Goal: Task Accomplishment & Management: Manage account settings

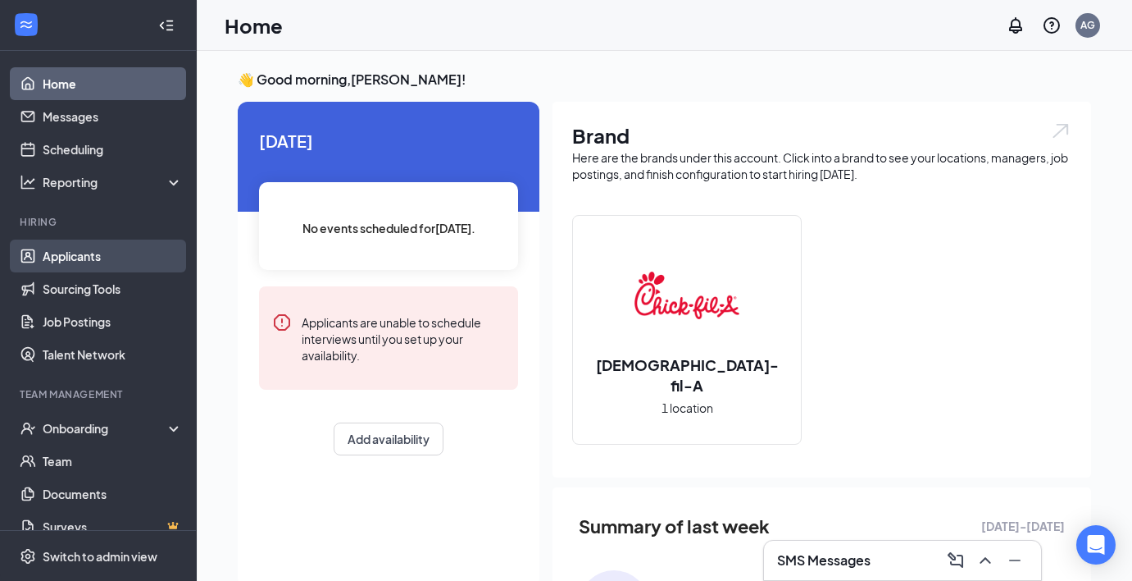
click at [136, 252] on link "Applicants" at bounding box center [113, 255] width 140 height 33
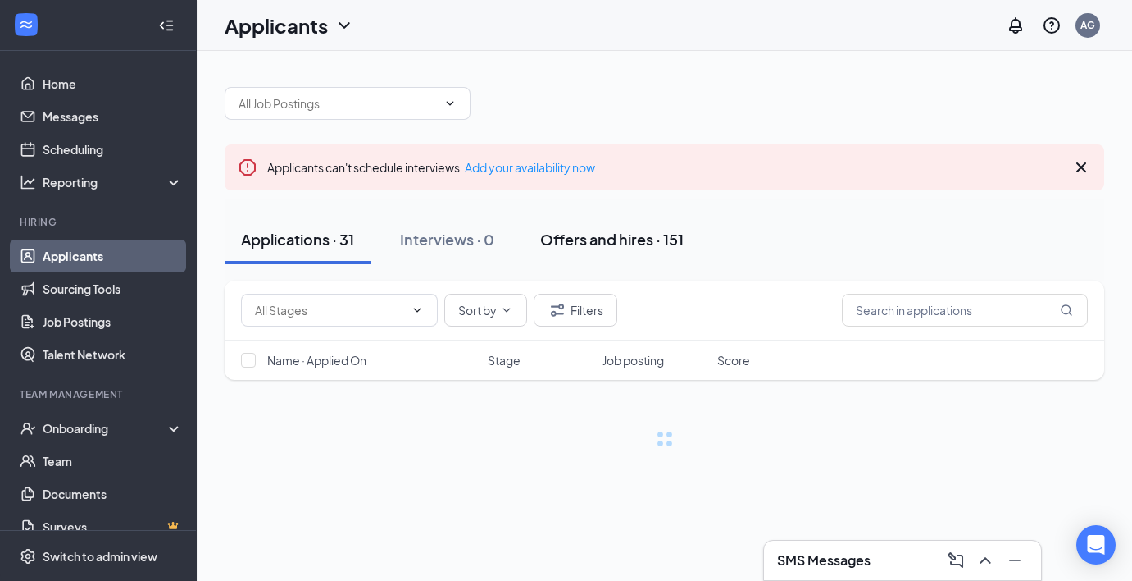
click at [621, 244] on div "Offers and hires · 151" at bounding box center [611, 239] width 143 height 20
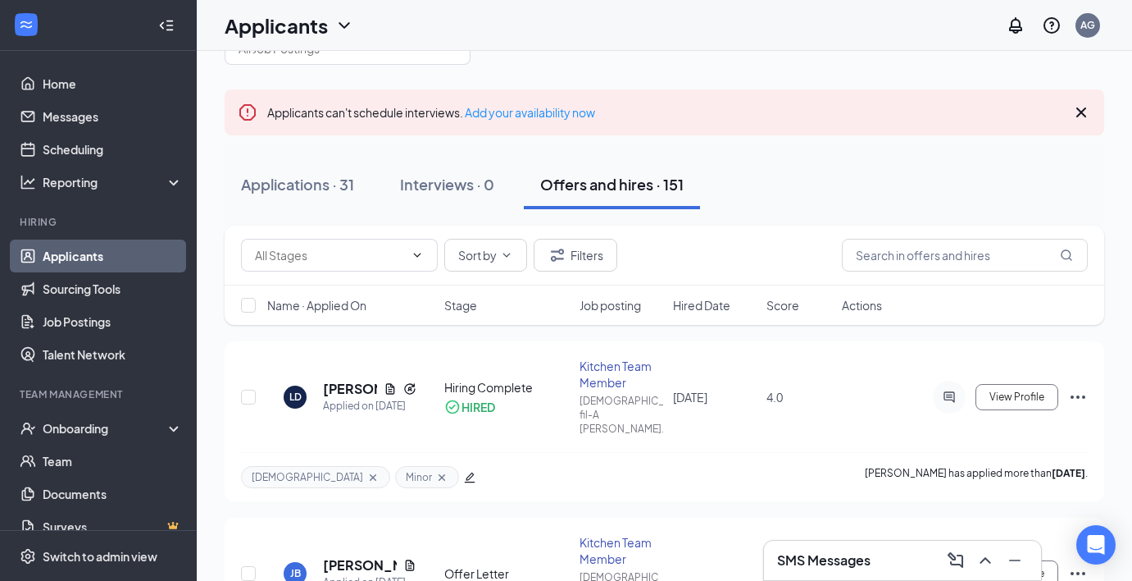
scroll to position [80, 0]
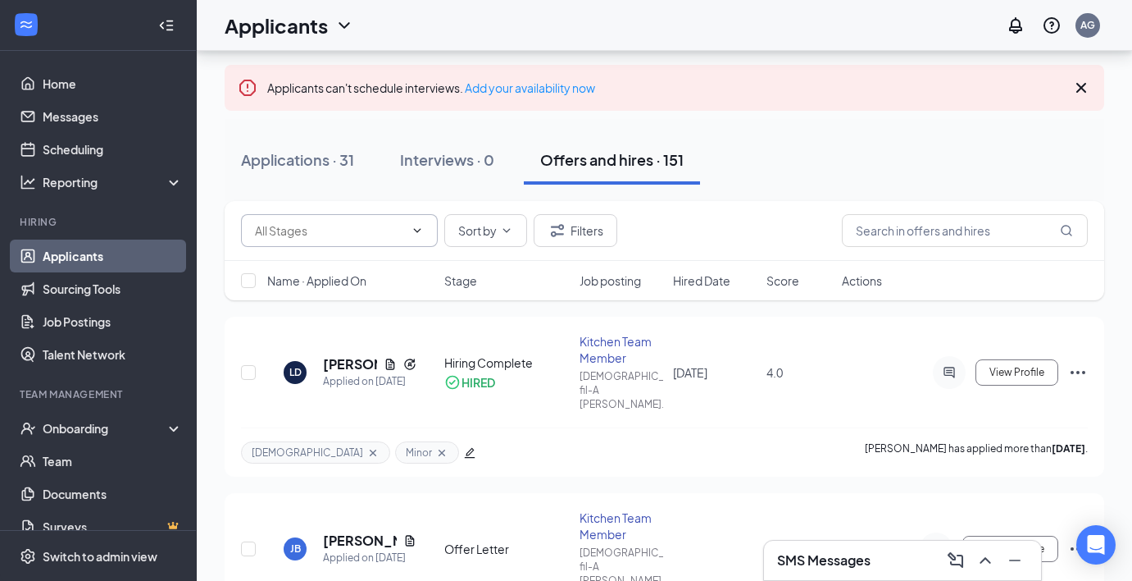
click at [412, 226] on icon "ChevronDown" at bounding box center [417, 230] width 13 height 13
click at [401, 299] on div "Offer Letter (3)" at bounding box center [353, 299] width 171 height 18
type input "Offer Letter (3)"
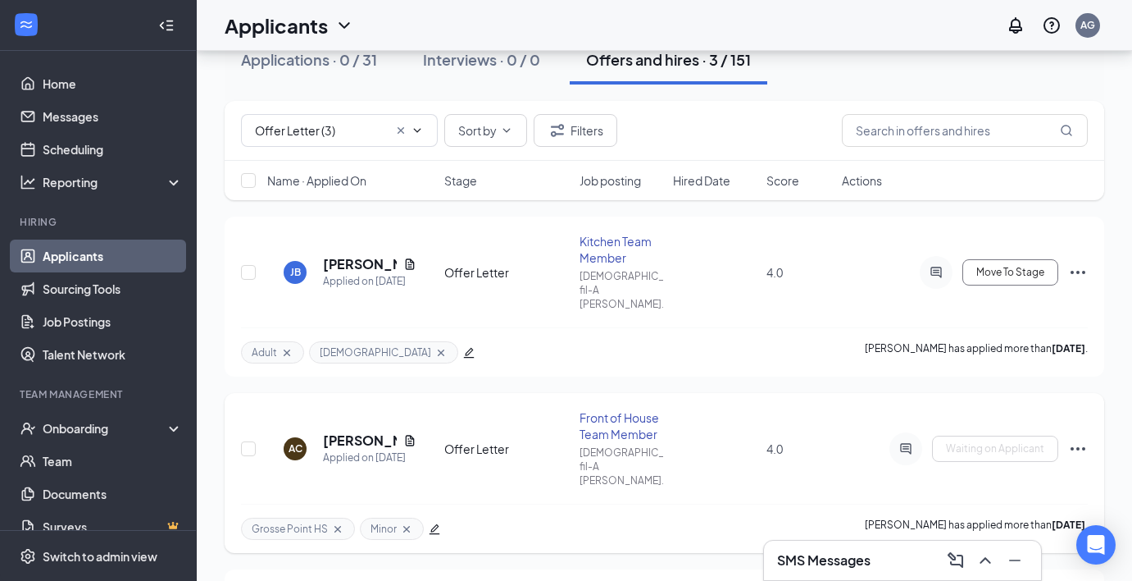
scroll to position [102, 0]
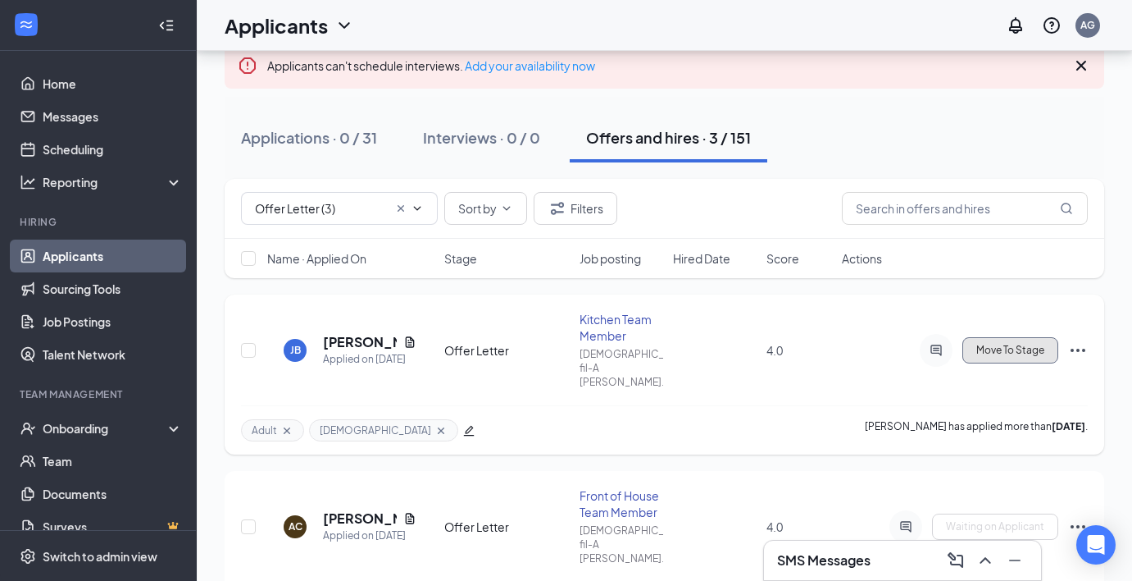
click at [1015, 351] on button "Move To Stage" at bounding box center [1011, 350] width 96 height 26
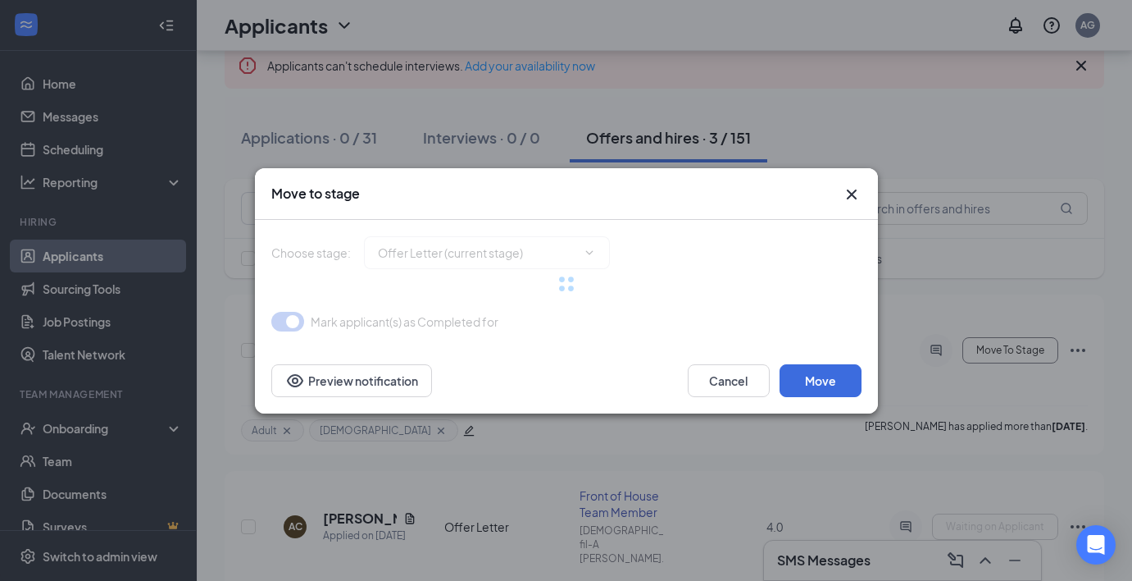
type input "Hiring Complete (final stage)"
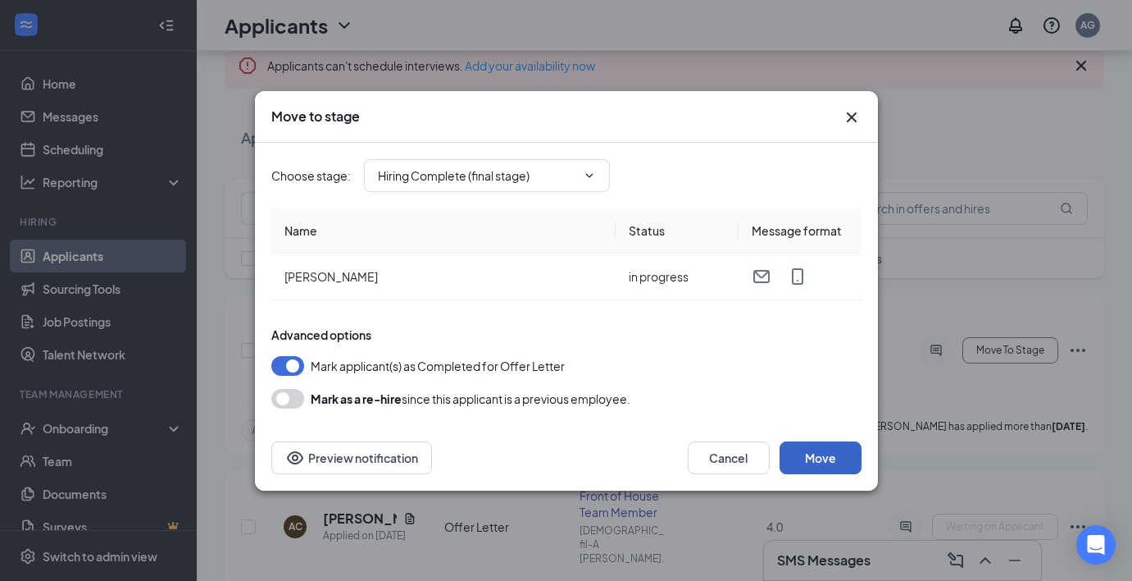
click at [826, 449] on button "Move" at bounding box center [821, 457] width 82 height 33
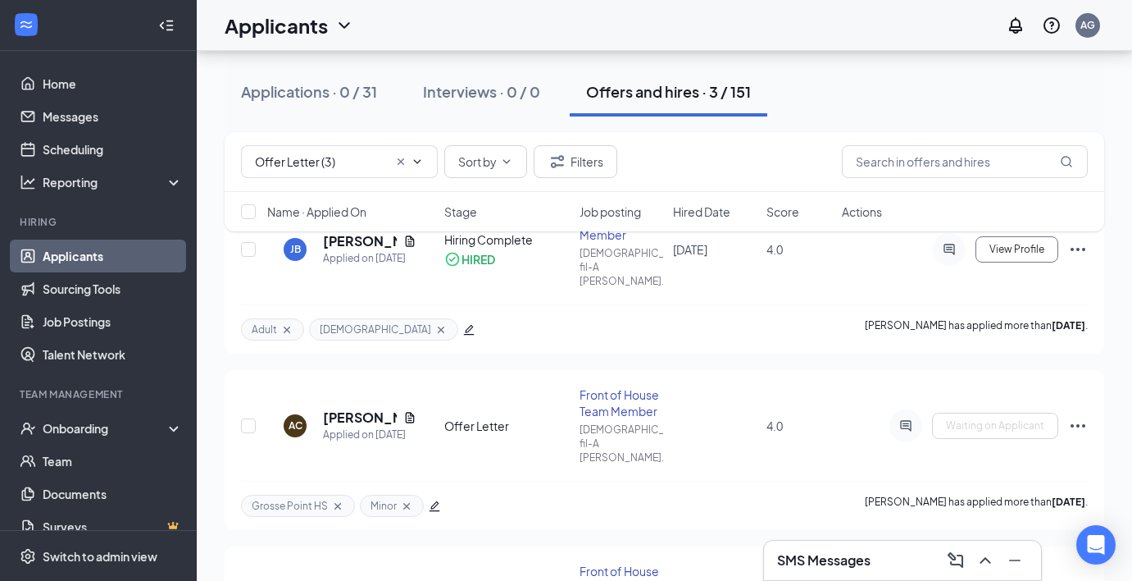
scroll to position [210, 0]
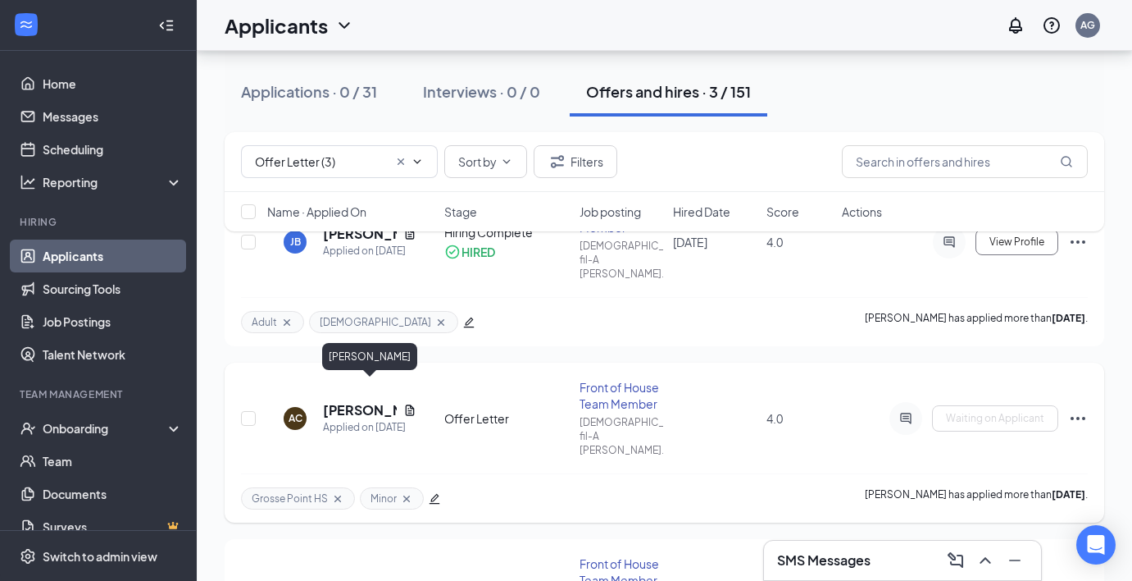
click at [338, 401] on h5 "[PERSON_NAME]" at bounding box center [360, 410] width 74 height 18
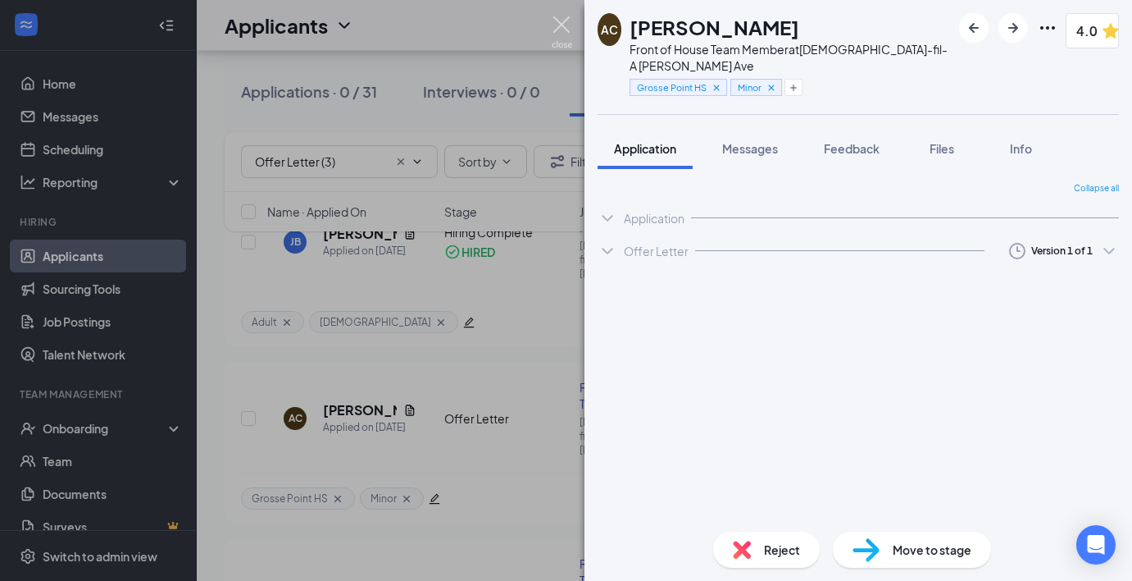
click at [565, 39] on img at bounding box center [562, 32] width 20 height 32
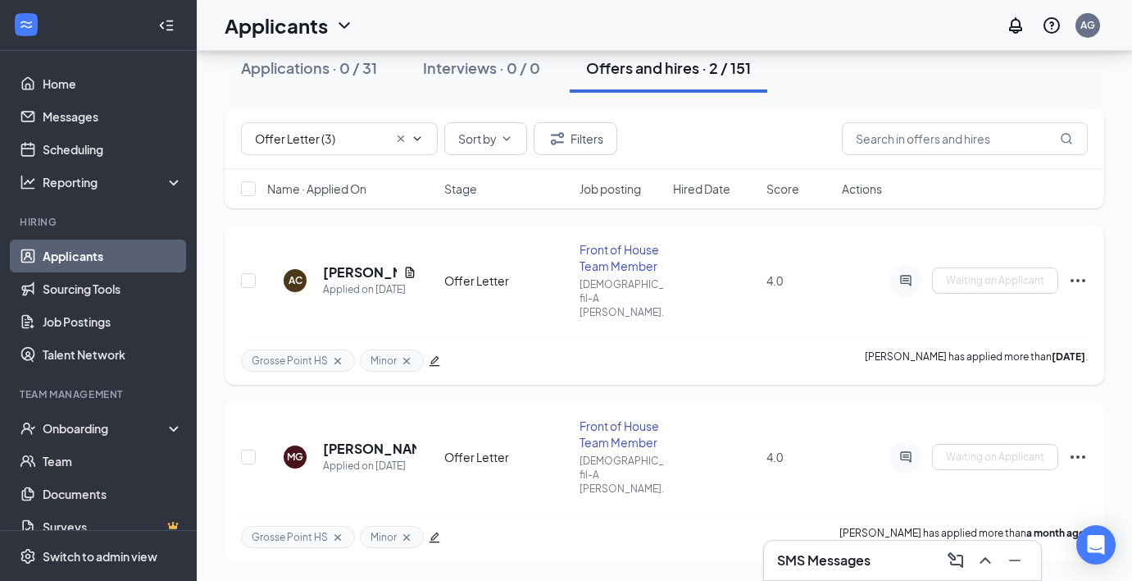
scroll to position [143, 0]
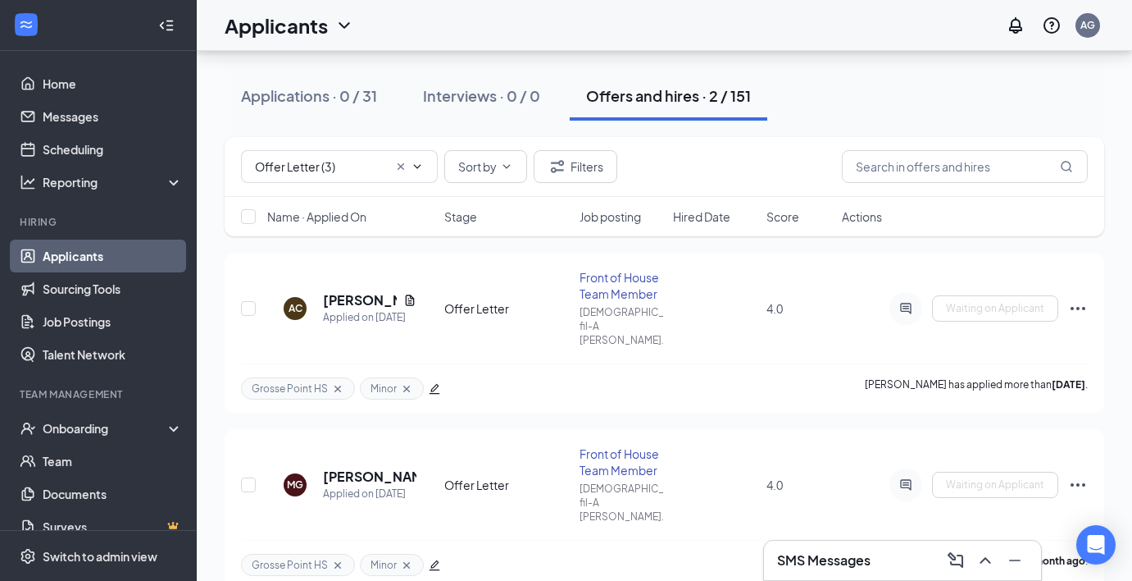
click at [409, 161] on div at bounding box center [409, 166] width 30 height 13
click at [407, 169] on icon "Cross" at bounding box center [400, 166] width 13 height 13
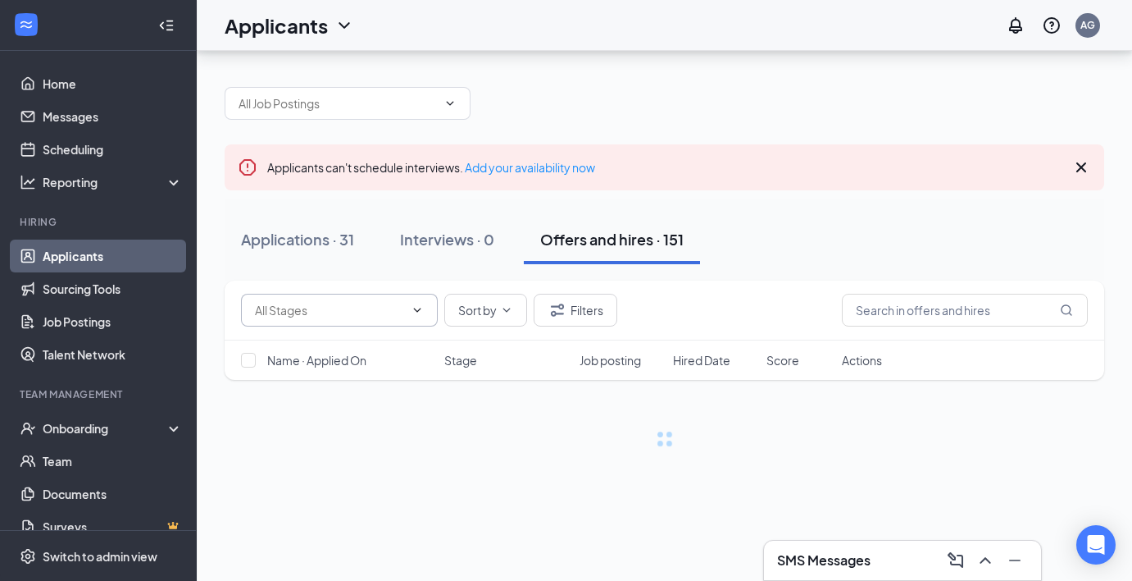
scroll to position [0, 0]
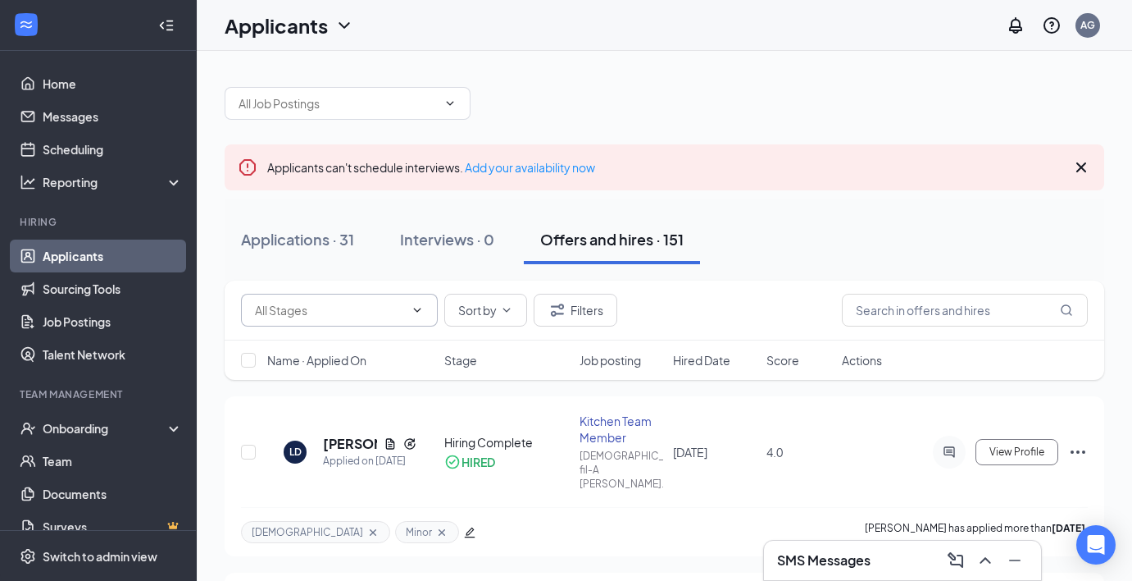
click at [421, 311] on icon "ChevronDown" at bounding box center [417, 309] width 13 height 13
click at [399, 352] on div "Hiring Complete (148)" at bounding box center [353, 341] width 197 height 38
type input "Hiring Complete (148)"
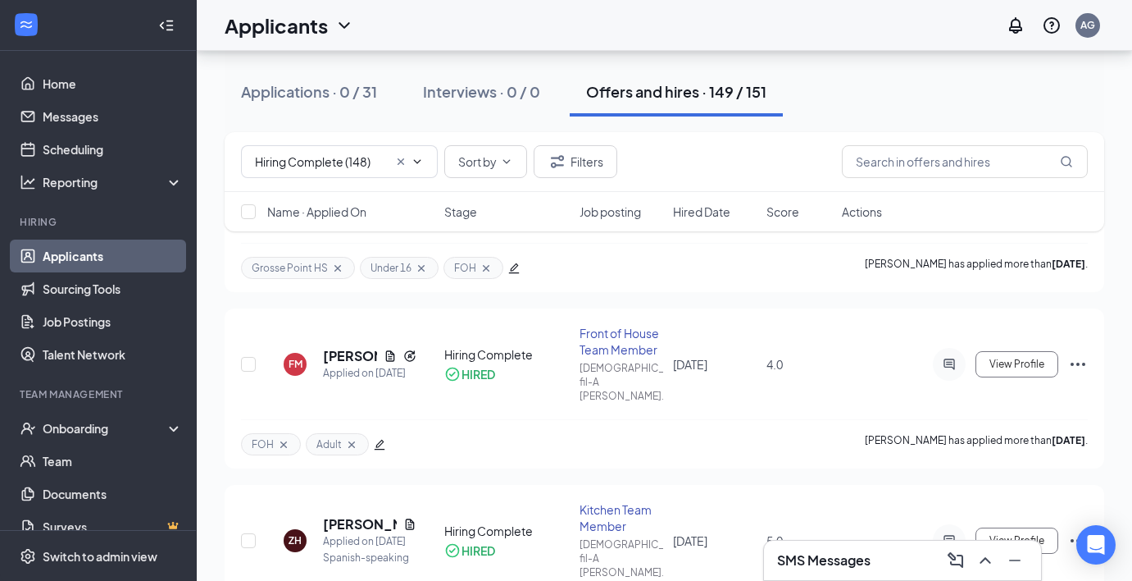
scroll to position [1442, 0]
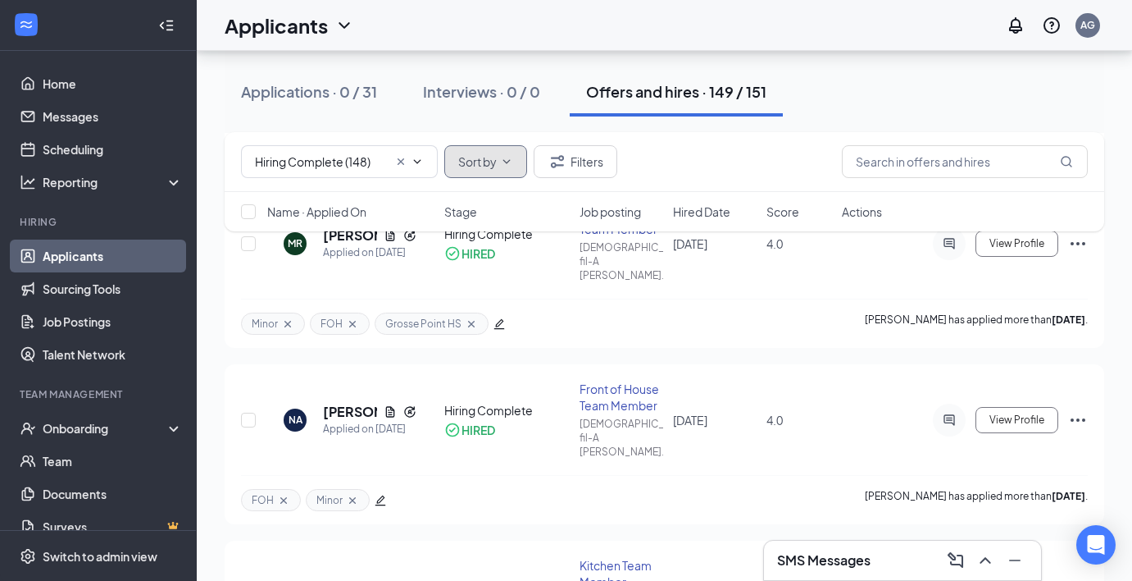
click at [471, 166] on span "Sort by" at bounding box center [477, 161] width 39 height 11
click at [576, 159] on button "Filters" at bounding box center [576, 161] width 84 height 33
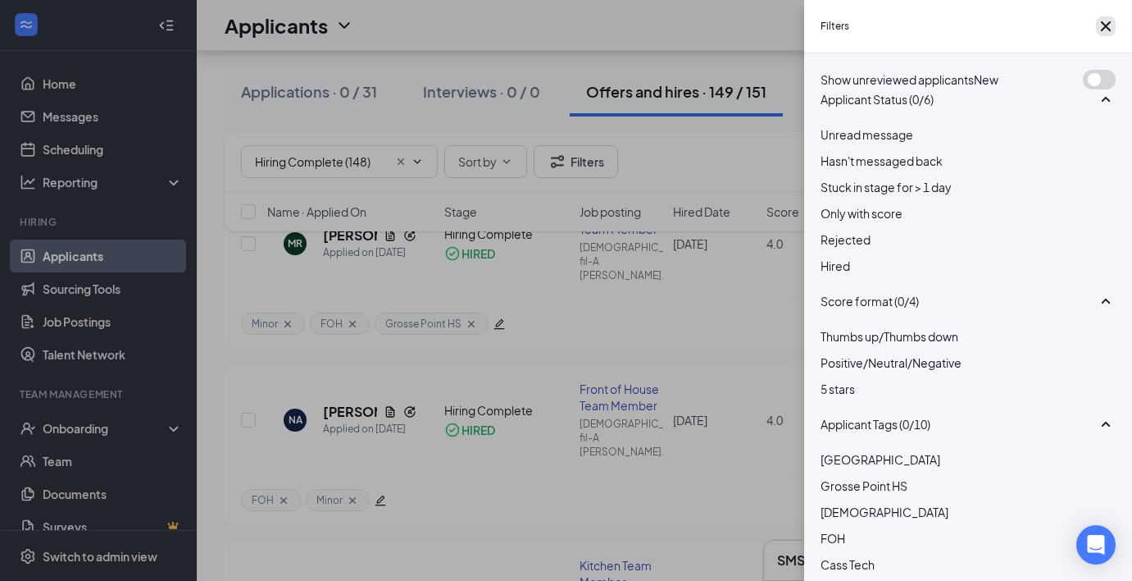
click at [1101, 30] on icon "Cross" at bounding box center [1106, 26] width 10 height 10
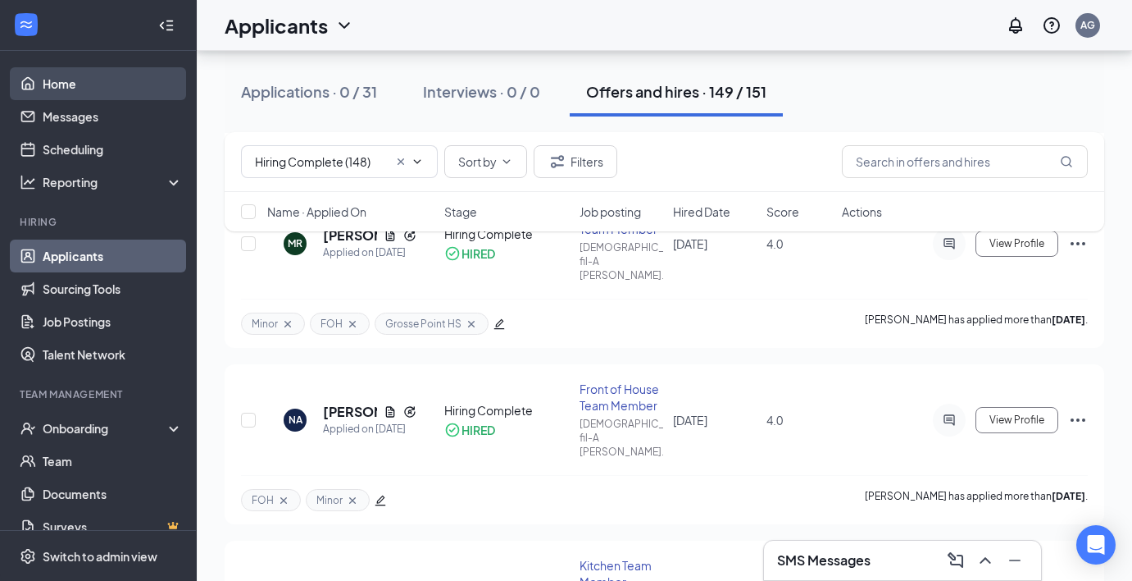
click at [43, 82] on link "Home" at bounding box center [113, 83] width 140 height 33
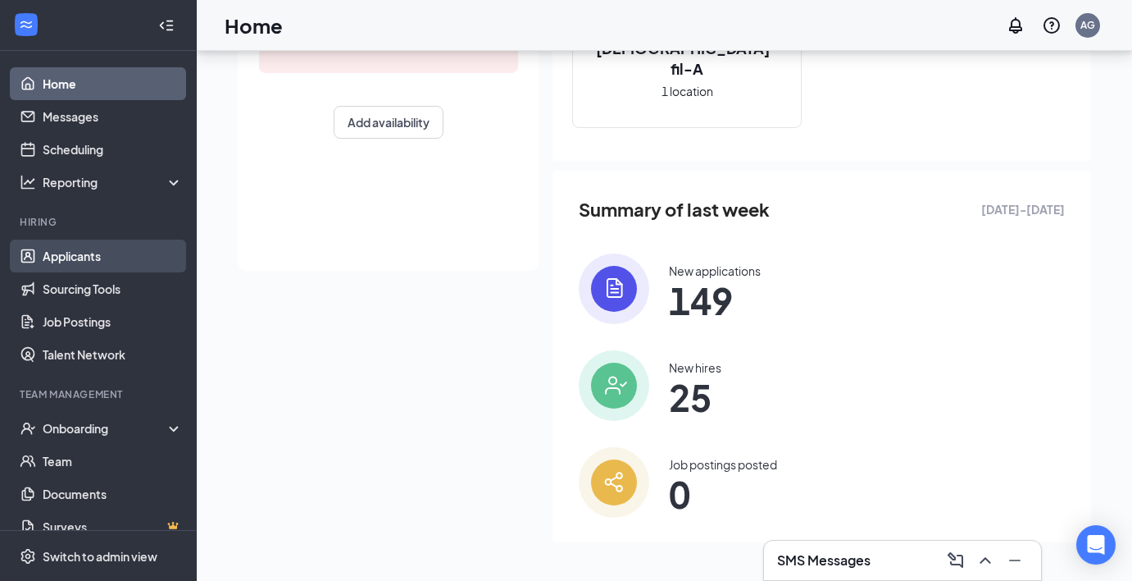
click at [120, 271] on link "Applicants" at bounding box center [113, 255] width 140 height 33
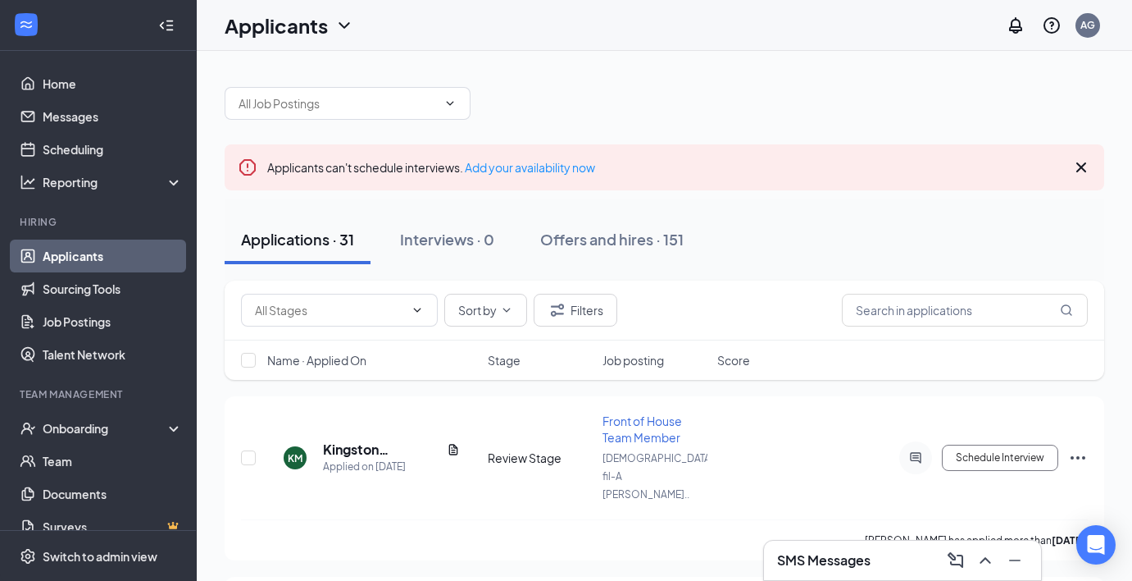
click at [338, 33] on icon "ChevronDown" at bounding box center [345, 26] width 20 height 20
click at [324, 95] on link "Archived applicants" at bounding box center [290, 87] width 110 height 16
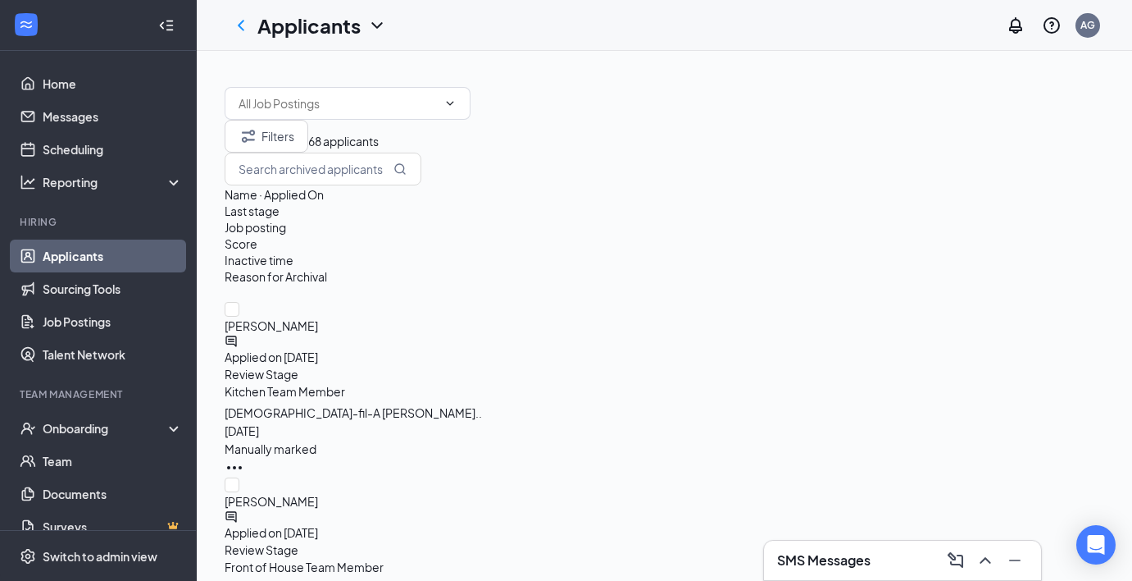
click at [363, 23] on div "Applicants" at bounding box center [322, 25] width 130 height 28
click at [126, 328] on link "Job Postings" at bounding box center [113, 321] width 140 height 33
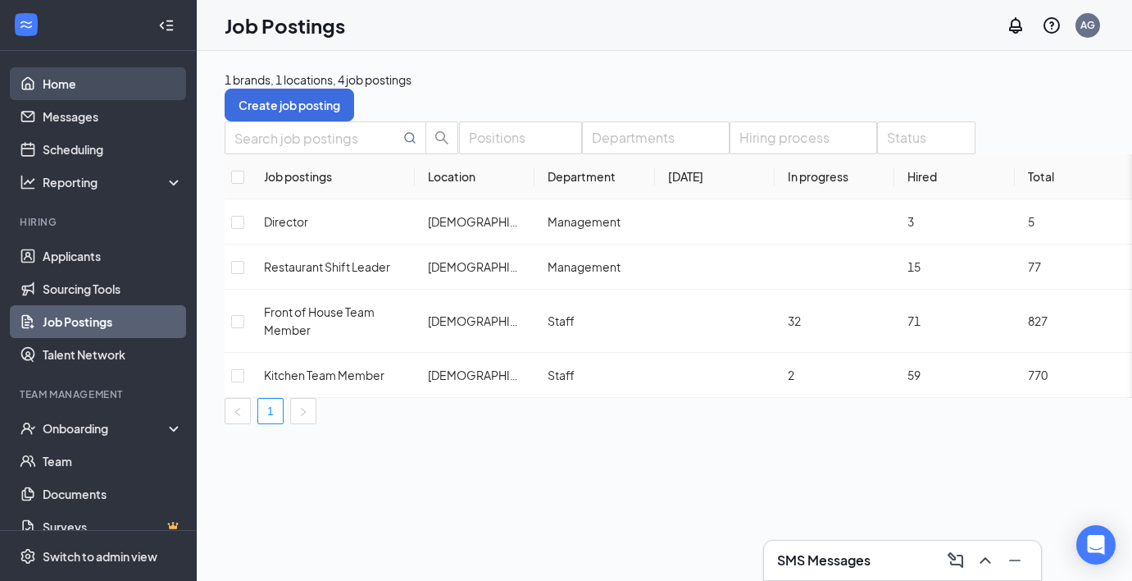
click at [120, 76] on link "Home" at bounding box center [113, 83] width 140 height 33
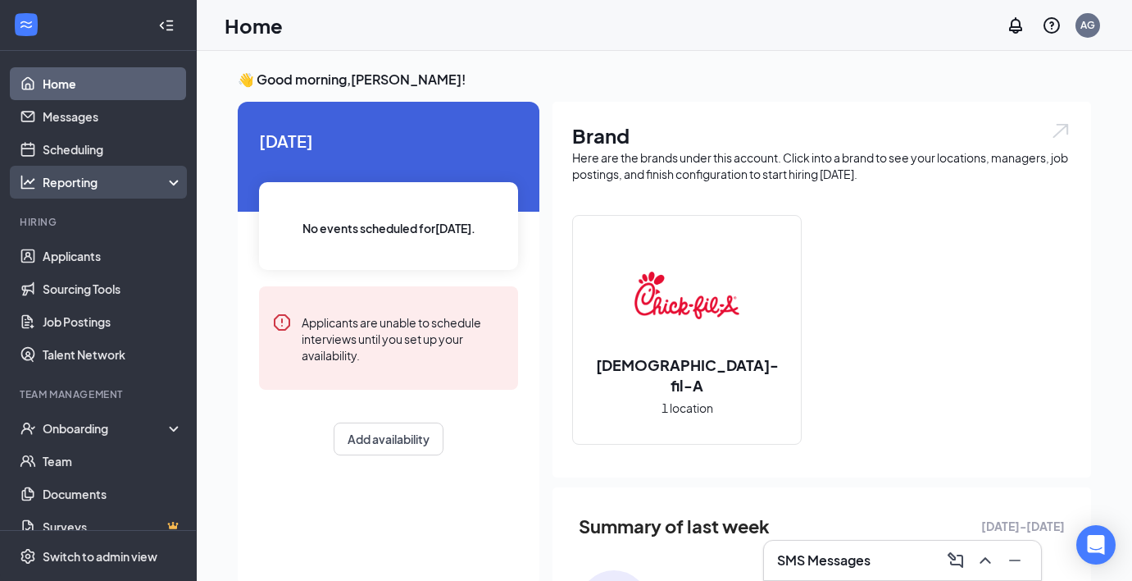
click at [142, 171] on div "Reporting" at bounding box center [98, 182] width 197 height 33
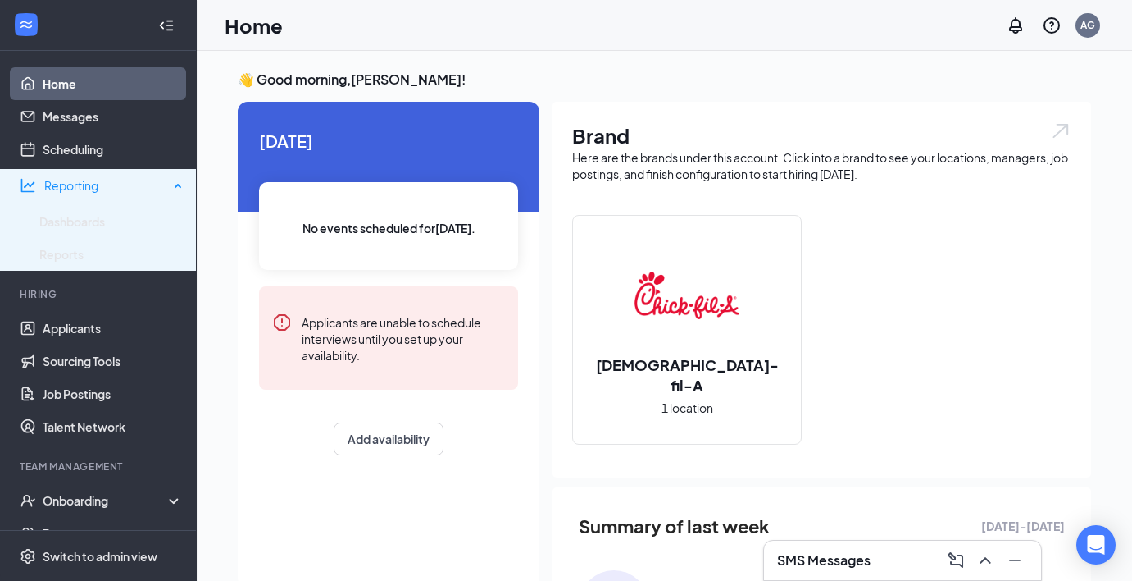
click at [160, 188] on div "Reporting" at bounding box center [106, 185] width 125 height 16
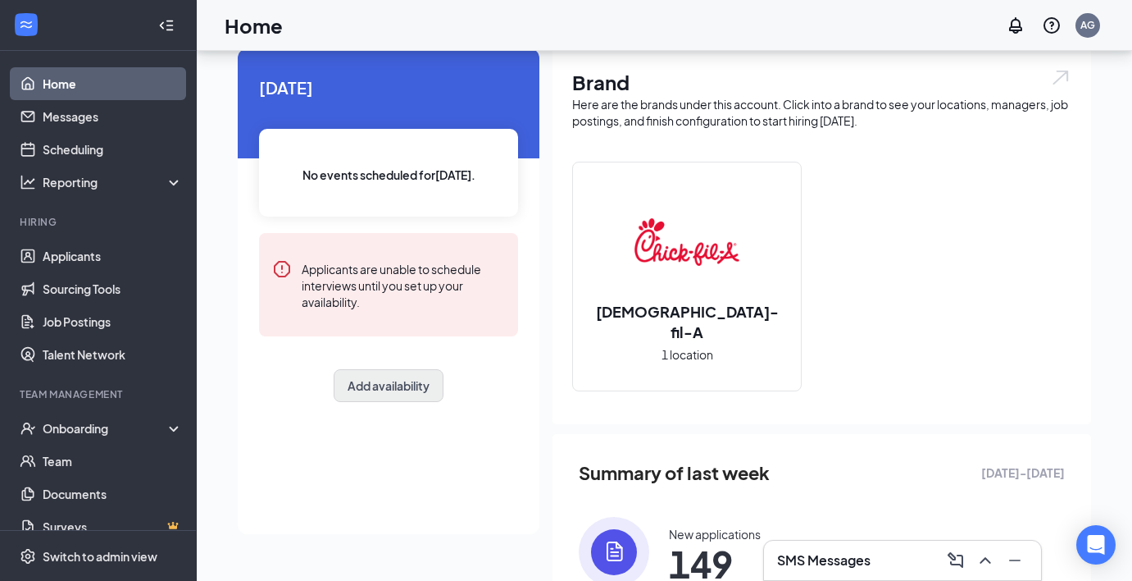
scroll to position [56, 0]
